Goal: Task Accomplishment & Management: Use online tool/utility

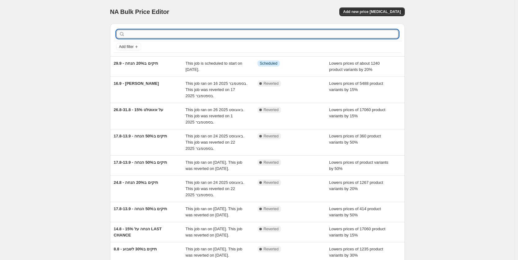
click at [205, 33] on input "text" at bounding box center [262, 34] width 272 height 9
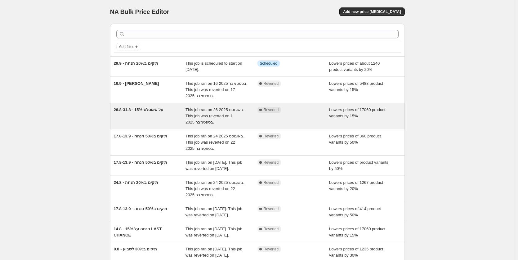
click at [153, 113] on div "26.8-31.8 - 15% על אאוטלט" at bounding box center [150, 116] width 72 height 19
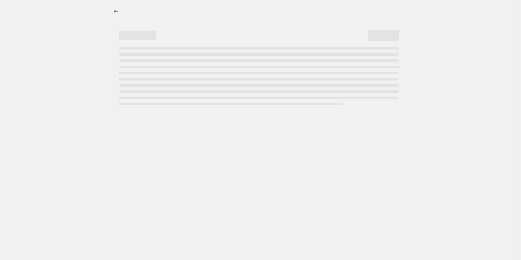
select select "percentage"
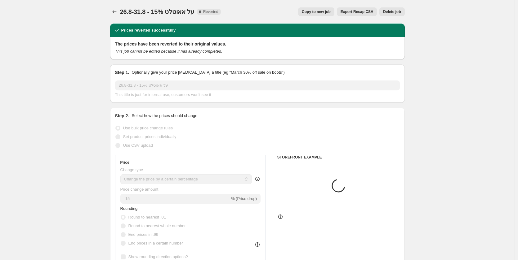
select select "collection"
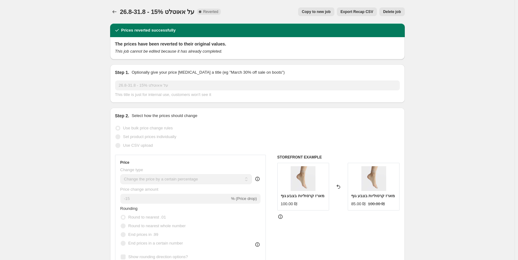
click at [323, 11] on span "Copy to new job" at bounding box center [316, 11] width 29 height 5
select select "percentage"
select select "collection"
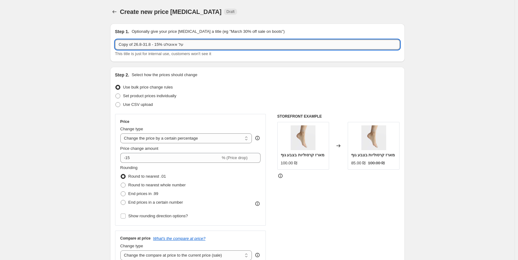
click at [178, 46] on input "Copy of 26.8-31.8 - 15% על אאוטלט" at bounding box center [257, 45] width 285 height 10
type input "28.9-30.9- בלעדי לאתר ב20% הנחה"
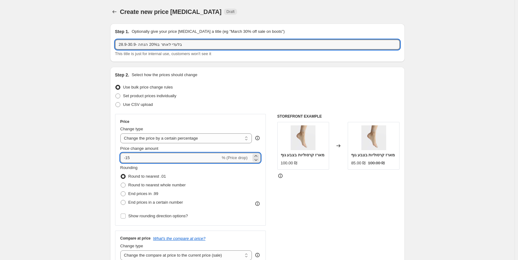
click at [140, 156] on input "-15" at bounding box center [170, 158] width 100 height 10
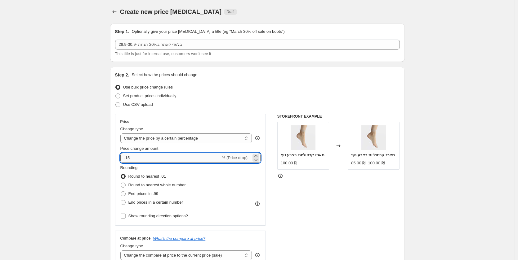
click at [140, 156] on input "-15" at bounding box center [170, 158] width 100 height 10
type input "-20"
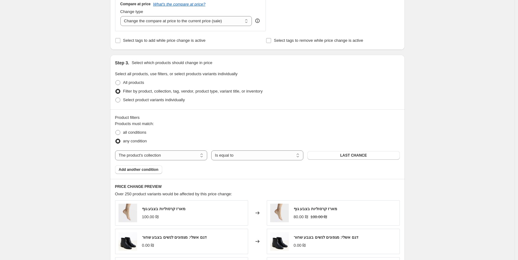
scroll to position [248, 0]
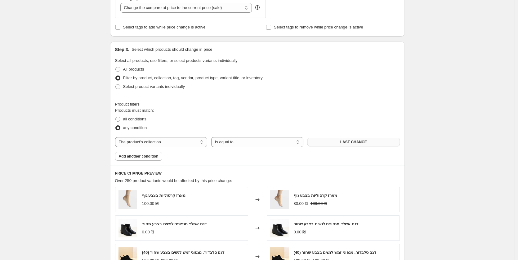
click at [323, 140] on button "LAST CHANCE" at bounding box center [353, 142] width 92 height 9
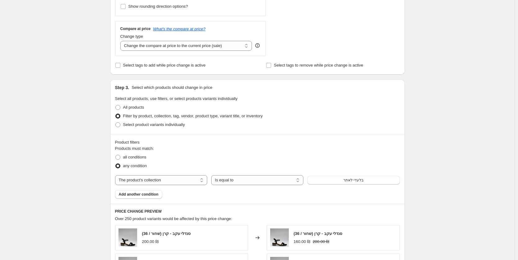
scroll to position [124, 0]
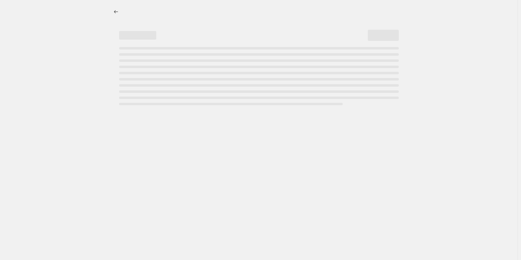
select select "percentage"
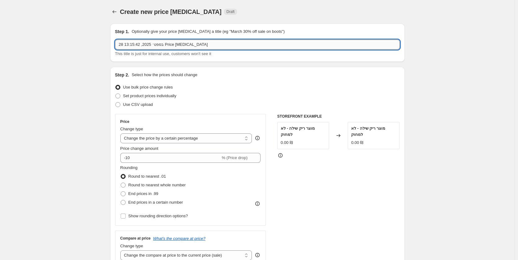
click at [160, 43] on input "28 בספט׳ 2025, 13:15:42 Price [MEDICAL_DATA]" at bounding box center [257, 45] width 285 height 10
type input "2"
type input "28.9-"
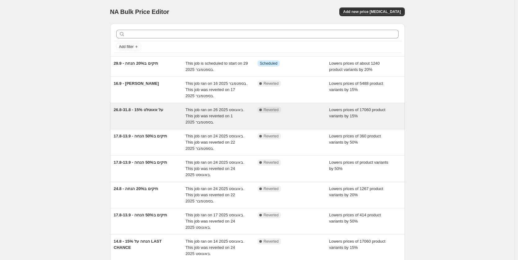
click at [156, 113] on div "26.8-31.8 - 15% על אאוטלט" at bounding box center [150, 116] width 72 height 19
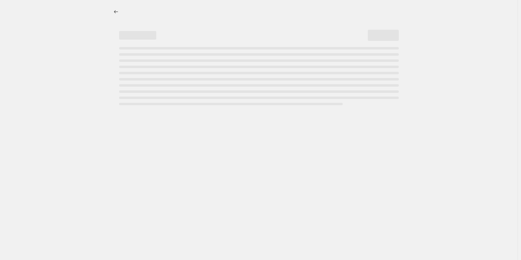
select select "percentage"
select select "collection"
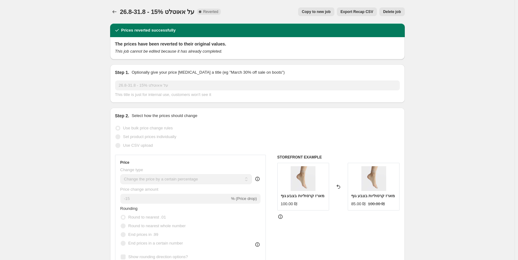
click at [322, 13] on span "Copy to new job" at bounding box center [316, 11] width 29 height 5
select select "percentage"
select select "collection"
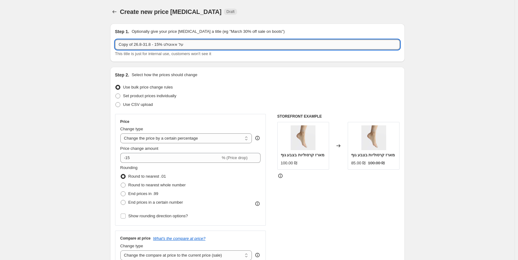
click at [158, 45] on input "Copy of 26.8-31.8 - 15% על אאוטלט" at bounding box center [257, 45] width 285 height 10
type input "בלעדי לאתר ב-20% הנחה- 28.9-30.9"
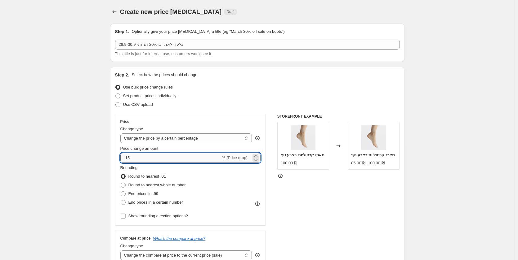
click at [150, 155] on input "-15" at bounding box center [170, 158] width 100 height 10
type input "-20"
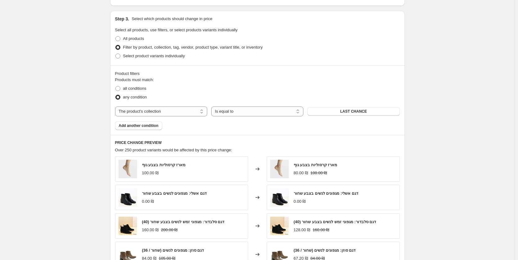
scroll to position [279, 0]
click at [348, 111] on span "LAST CHANCE" at bounding box center [353, 111] width 27 height 5
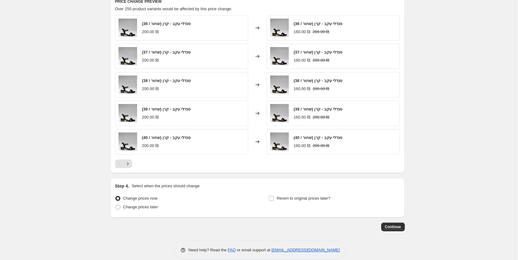
scroll to position [429, 0]
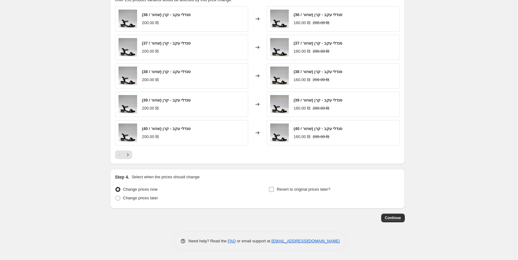
click at [317, 190] on span "Revert to original prices later?" at bounding box center [303, 189] width 54 height 5
click at [274, 190] on input "Revert to original prices later?" at bounding box center [271, 189] width 5 height 5
checkbox input "true"
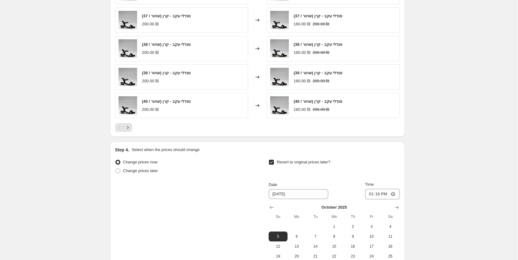
scroll to position [491, 0]
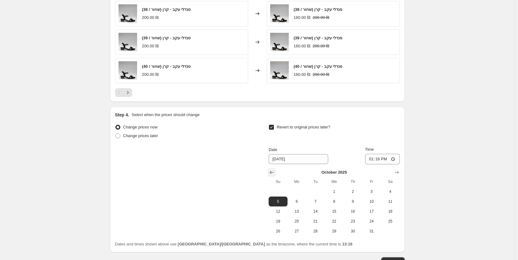
click at [270, 174] on icon "Show previous month, September 2025" at bounding box center [271, 173] width 6 height 6
click at [318, 232] on span "30" at bounding box center [315, 231] width 14 height 5
click at [387, 161] on input "13:16" at bounding box center [382, 159] width 35 height 11
click at [378, 160] on input "13:16" at bounding box center [382, 159] width 35 height 11
click at [382, 158] on input "13:16" at bounding box center [382, 159] width 35 height 11
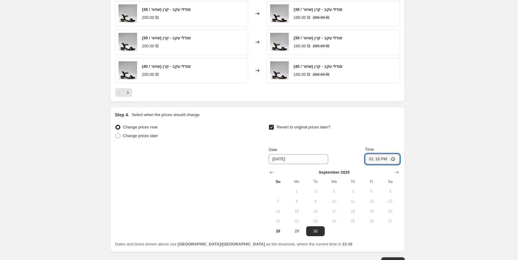
click at [338, 234] on td at bounding box center [334, 232] width 19 height 10
click at [399, 172] on icon "Show next month, October 2025" at bounding box center [396, 173] width 6 height 6
click at [335, 191] on span "1" at bounding box center [334, 191] width 14 height 5
type input "10/1/2025"
click at [379, 158] on input "13:16" at bounding box center [382, 159] width 35 height 11
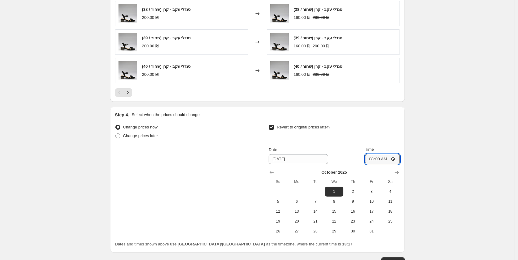
type input "08:00"
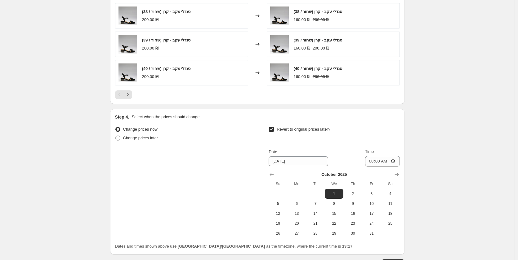
scroll to position [535, 0]
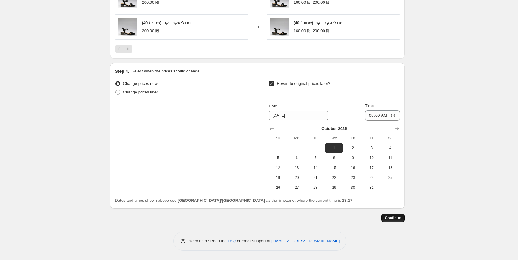
click at [393, 217] on span "Continue" at bounding box center [393, 218] width 16 height 5
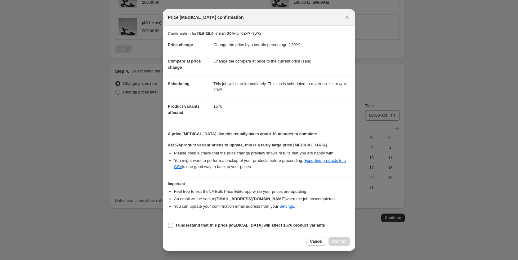
click at [184, 223] on b "I understand that this price change job will affect 1576 product variants" at bounding box center [250, 225] width 149 height 5
click at [173, 223] on input "I understand that this price change job will affect 1576 product variants" at bounding box center [170, 225] width 5 height 5
checkbox input "true"
click at [338, 241] on span "Confirm" at bounding box center [339, 241] width 14 height 5
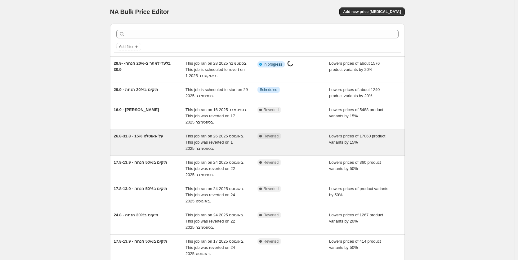
click at [163, 139] on span "26.8-31.8 - 15% על אאוטלט" at bounding box center [139, 136] width 50 height 5
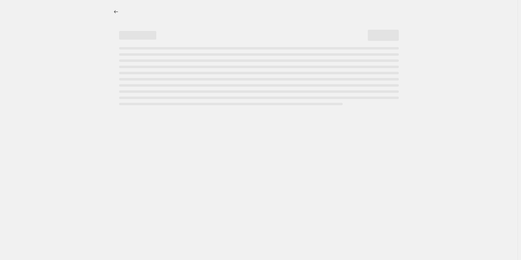
select select "percentage"
select select "collection"
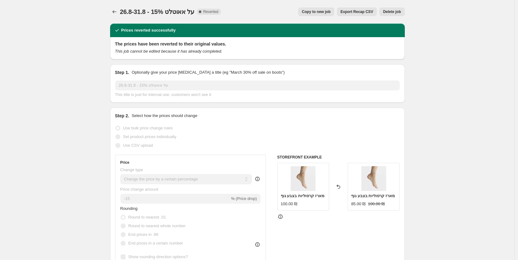
click at [318, 14] on button "Copy to new job" at bounding box center [316, 11] width 36 height 9
select select "percentage"
select select "collection"
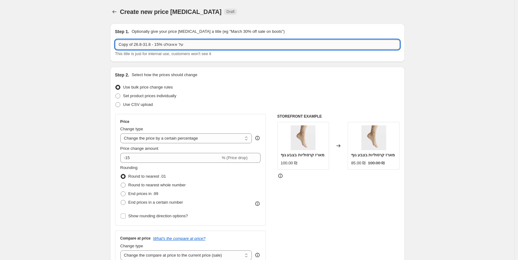
click at [183, 42] on input "Copy of 26.8-31.8 - 15% על אאוטלט" at bounding box center [257, 45] width 285 height 10
type input "אאוטלט- 20% הנחה- 28.9-30.9"
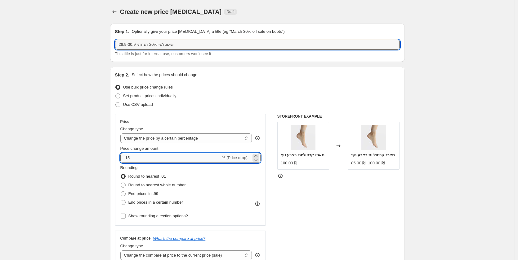
click at [157, 154] on input "-15" at bounding box center [170, 158] width 100 height 10
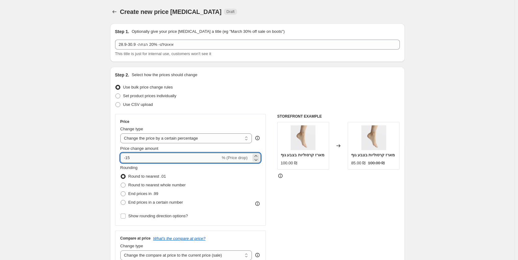
click at [157, 154] on input "-15" at bounding box center [170, 158] width 100 height 10
type input "-1"
type input "-20"
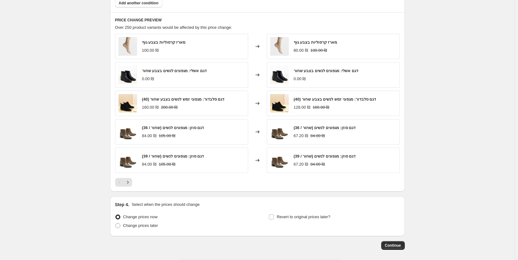
scroll to position [429, 0]
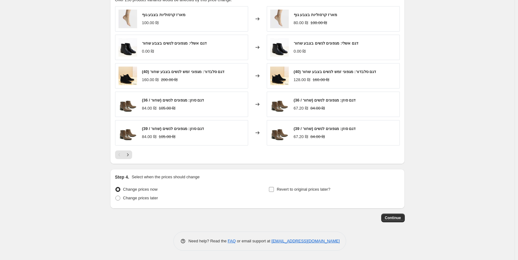
click at [310, 189] on span "Revert to original prices later?" at bounding box center [303, 189] width 54 height 5
click at [274, 189] on input "Revert to original prices later?" at bounding box center [271, 189] width 5 height 5
checkbox input "true"
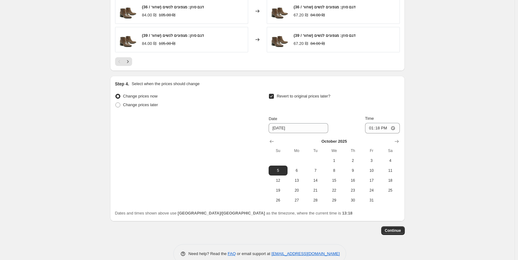
scroll to position [535, 0]
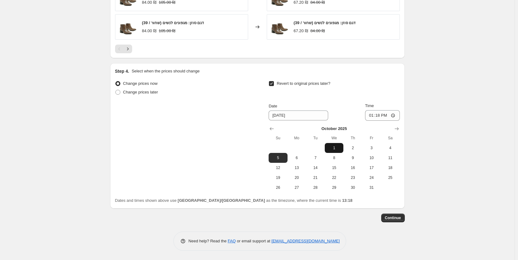
click at [335, 147] on span "1" at bounding box center [334, 148] width 14 height 5
type input "10/1/2025"
click at [394, 115] on input "13:18" at bounding box center [382, 115] width 35 height 11
click at [389, 115] on input "13:18" at bounding box center [382, 115] width 35 height 11
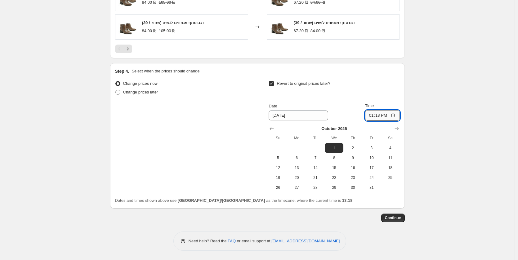
click at [380, 115] on input "13:18" at bounding box center [382, 115] width 35 height 11
type input "08:00"
click at [395, 219] on span "Continue" at bounding box center [393, 218] width 16 height 5
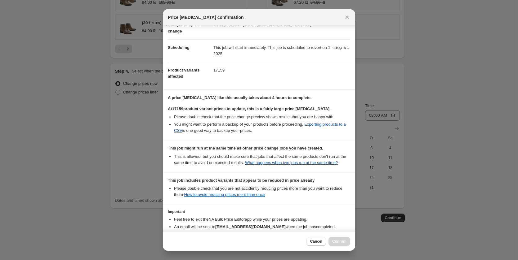
scroll to position [79, 0]
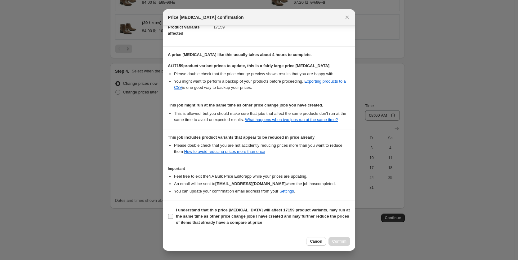
click at [213, 217] on b "I understand that this price change job will affect 17159 product variants, may…" at bounding box center [263, 216] width 174 height 17
click at [173, 217] on input "I understand that this price change job will affect 17159 product variants, may…" at bounding box center [170, 216] width 5 height 5
checkbox input "true"
click at [340, 242] on span "Confirm" at bounding box center [339, 241] width 14 height 5
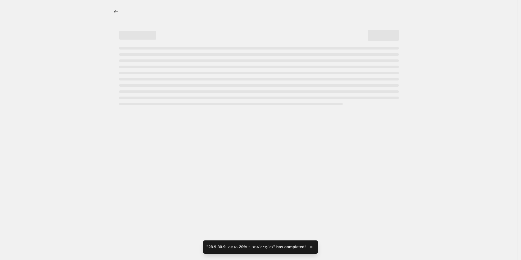
select select "percentage"
select select "collection"
